Goal: Task Accomplishment & Management: Manage account settings

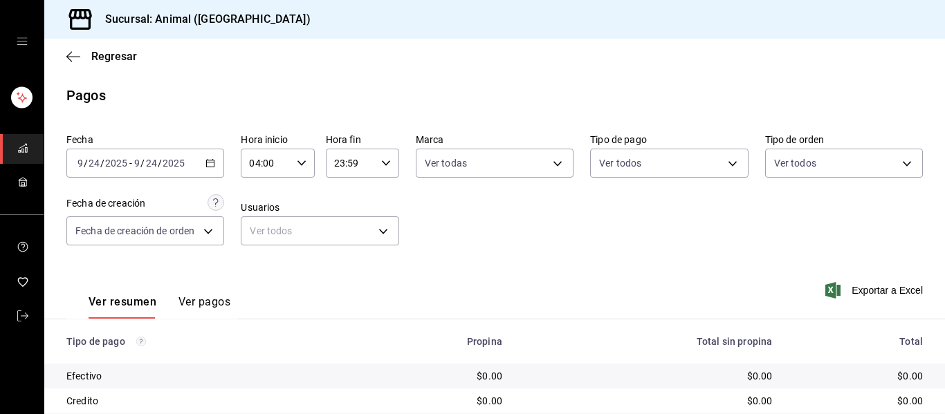
scroll to position [138, 0]
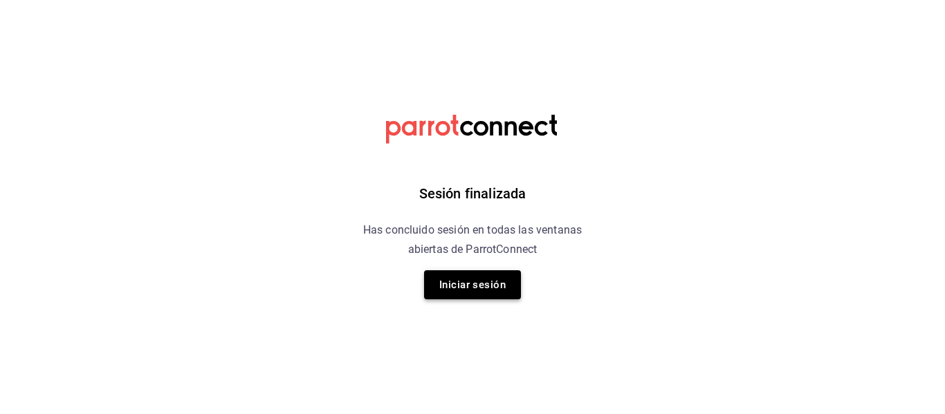
click at [501, 291] on button "Iniciar sesión" at bounding box center [472, 284] width 97 height 29
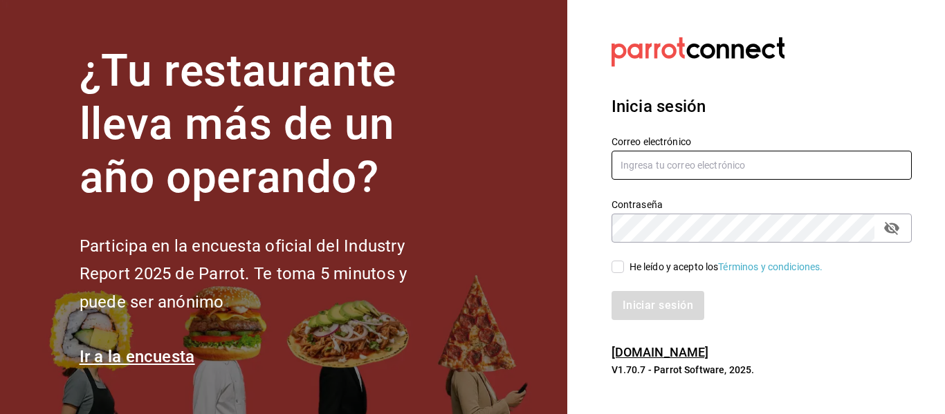
type input "animal.puebla@grupocosteno.com"
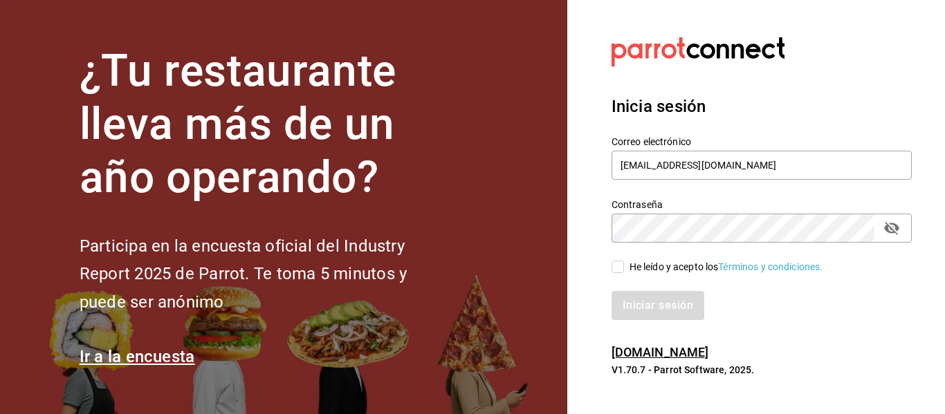
click at [617, 268] on input "He leído y acepto los Términos y condiciones." at bounding box center [617, 267] width 12 height 12
checkbox input "true"
click at [661, 311] on button "Iniciar sesión" at bounding box center [658, 305] width 94 height 29
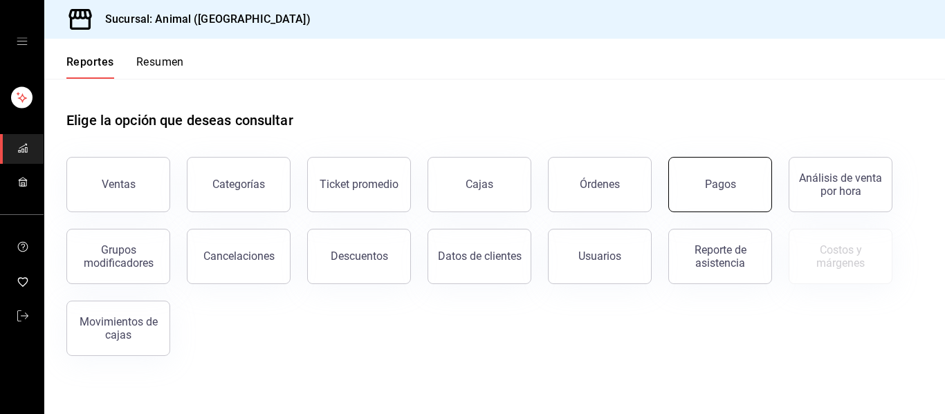
click at [729, 208] on button "Pagos" at bounding box center [720, 184] width 104 height 55
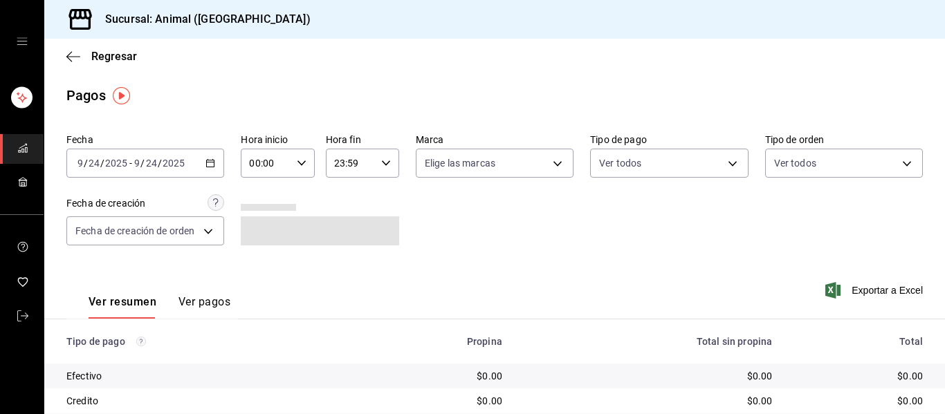
click at [302, 165] on icon "button" at bounding box center [302, 163] width 10 height 10
click at [259, 259] on span "04" at bounding box center [257, 262] width 15 height 11
type input "04:00"
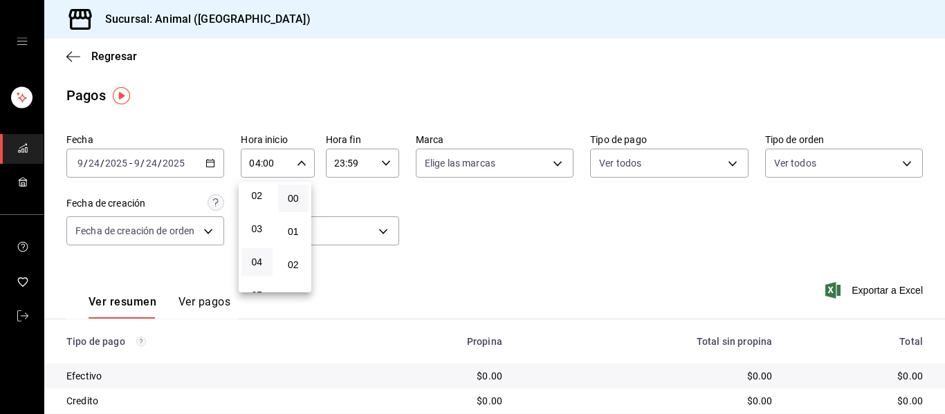
click at [383, 160] on div at bounding box center [472, 207] width 945 height 414
click at [555, 160] on body "Sucursal: Animal (Puebla) Regresar Pagos Fecha 2025-09-24 9 / 24 / 2025 - 2025-…" at bounding box center [472, 207] width 945 height 414
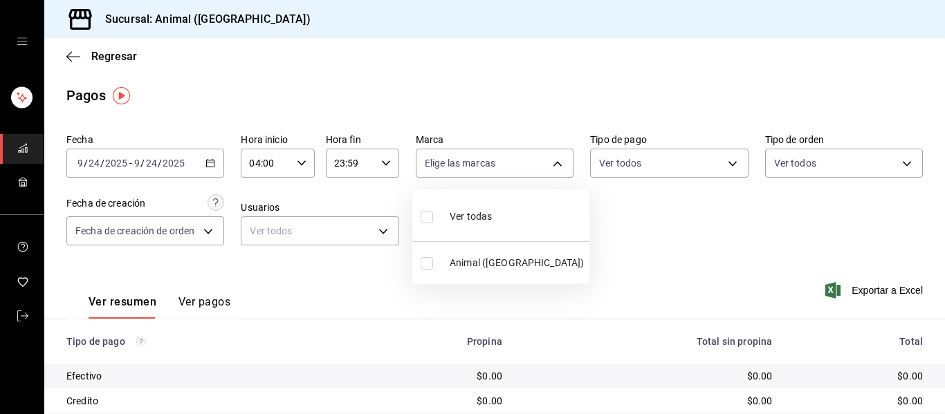
click at [530, 209] on li "Ver todas" at bounding box center [500, 215] width 177 height 41
type input "96838179-8fbb-4073-aae3-1789726318c8"
checkbox input "true"
click at [679, 270] on div at bounding box center [472, 207] width 945 height 414
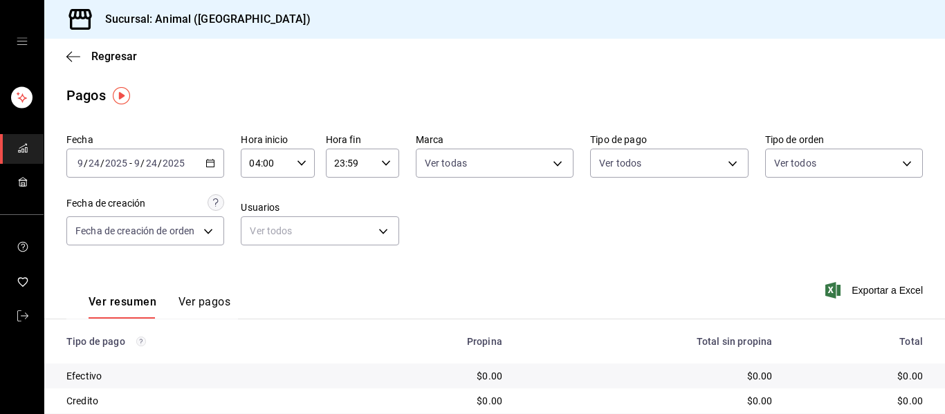
click at [452, 249] on div "Fecha 2025-09-24 9 / 24 / 2025 - 2025-09-24 9 / 24 / 2025 Hora inicio 04:00 Hor…" at bounding box center [494, 195] width 856 height 134
click at [80, 52] on icon "button" at bounding box center [73, 56] width 14 height 12
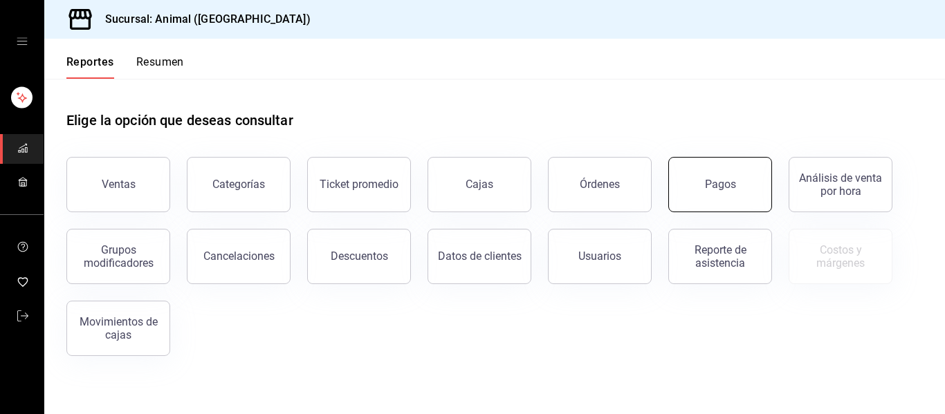
click at [706, 190] on div "Pagos" at bounding box center [720, 184] width 31 height 13
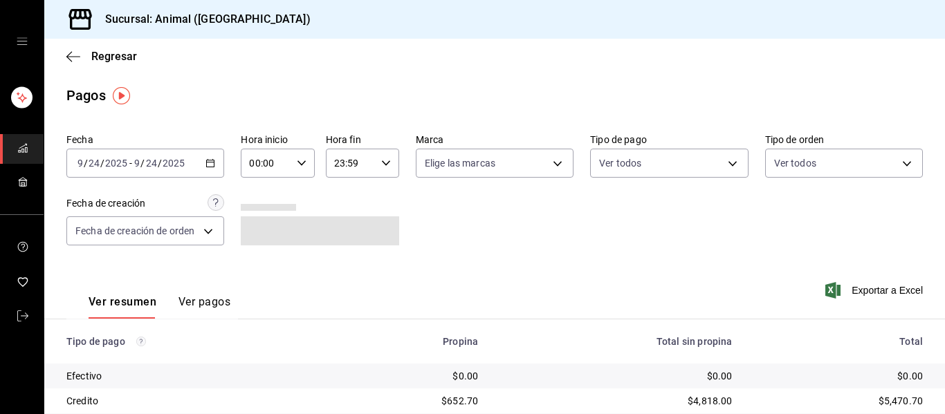
click at [297, 164] on icon "button" at bounding box center [302, 163] width 10 height 10
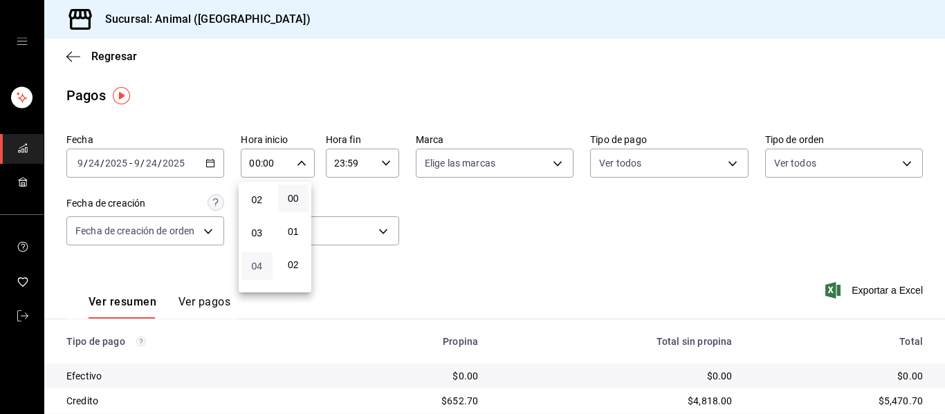
click at [259, 270] on span "04" at bounding box center [257, 266] width 15 height 11
type input "04:00"
click at [556, 164] on div at bounding box center [472, 207] width 945 height 414
click at [551, 166] on body "Sucursal: Animal (Puebla) Regresar Pagos Fecha 2025-09-24 9 / 24 / 2025 - 2025-…" at bounding box center [472, 207] width 945 height 414
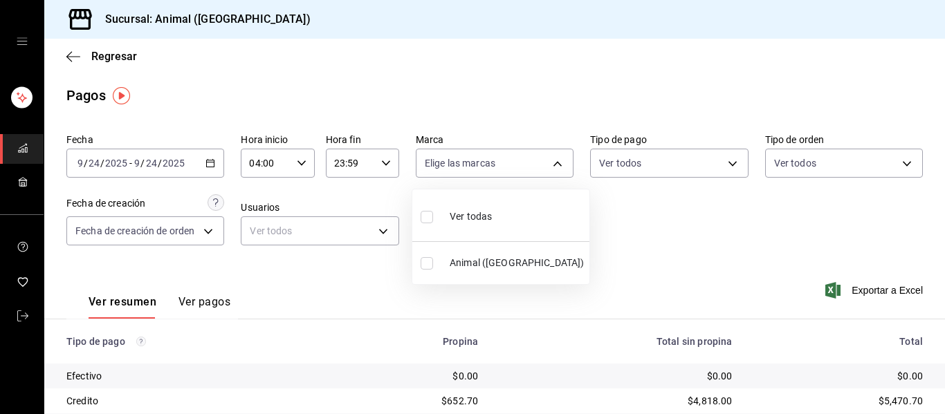
click at [547, 201] on li "Ver todas" at bounding box center [500, 215] width 177 height 41
type input "96838179-8fbb-4073-aae3-1789726318c8"
checkbox input "true"
click at [642, 252] on div at bounding box center [472, 207] width 945 height 414
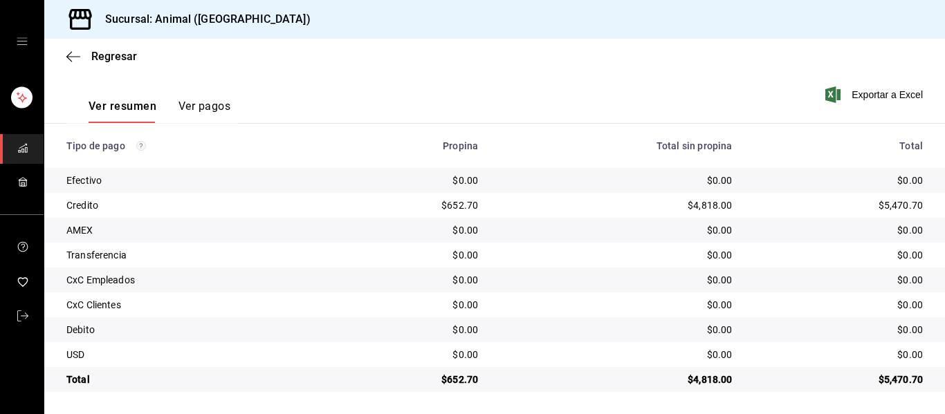
scroll to position [196, 0]
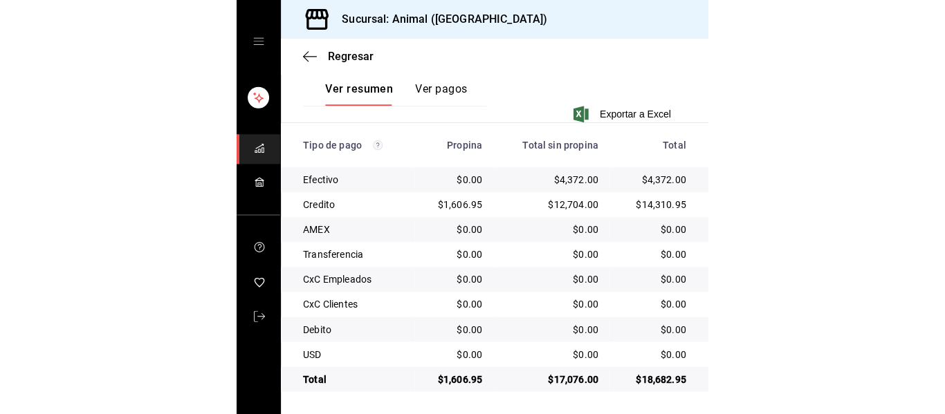
scroll to position [196, 0]
